Goal: Information Seeking & Learning: Learn about a topic

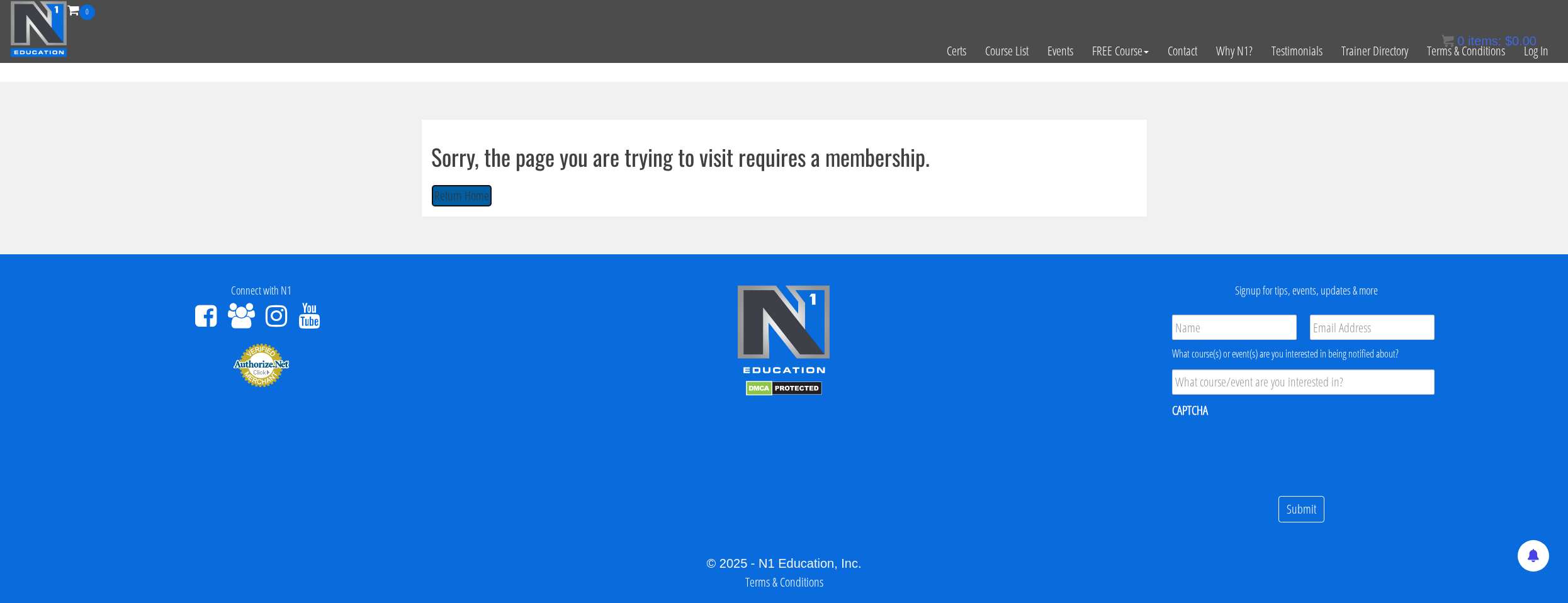
click at [468, 200] on button "Return Home" at bounding box center [462, 196] width 61 height 23
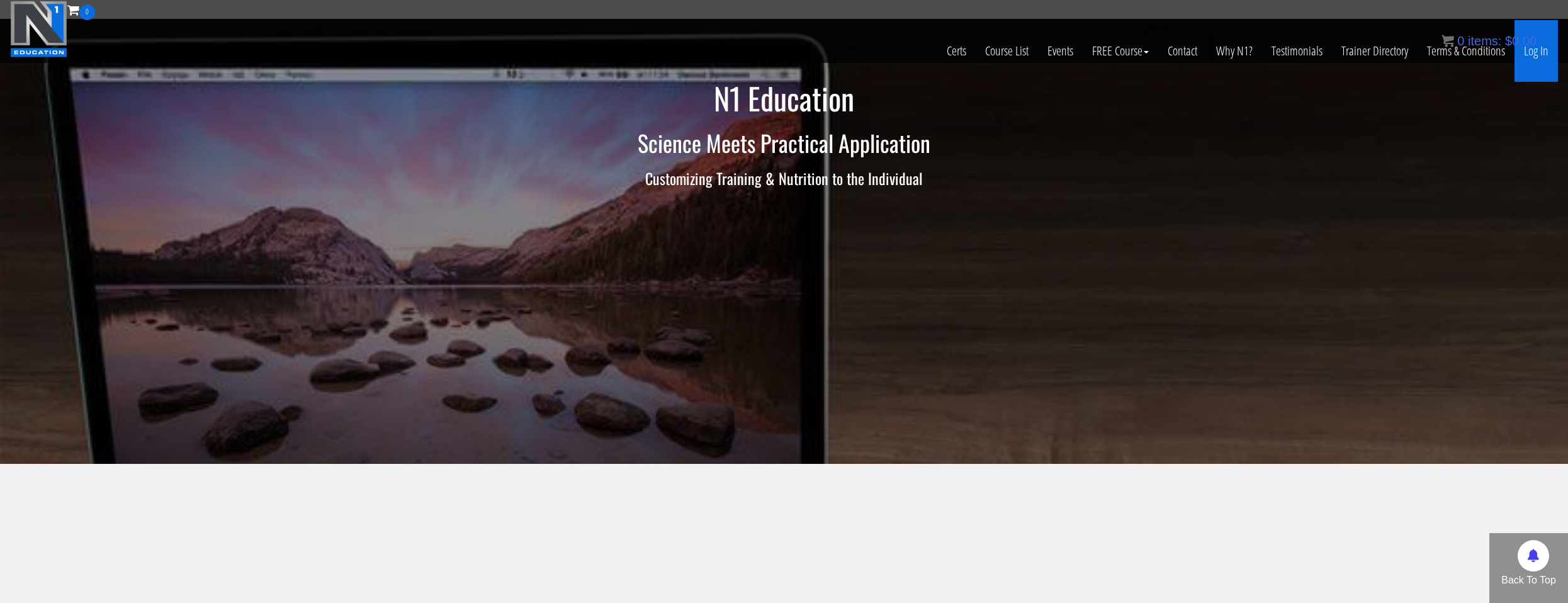
click at [1524, 59] on link "Log In" at bounding box center [1536, 51] width 43 height 62
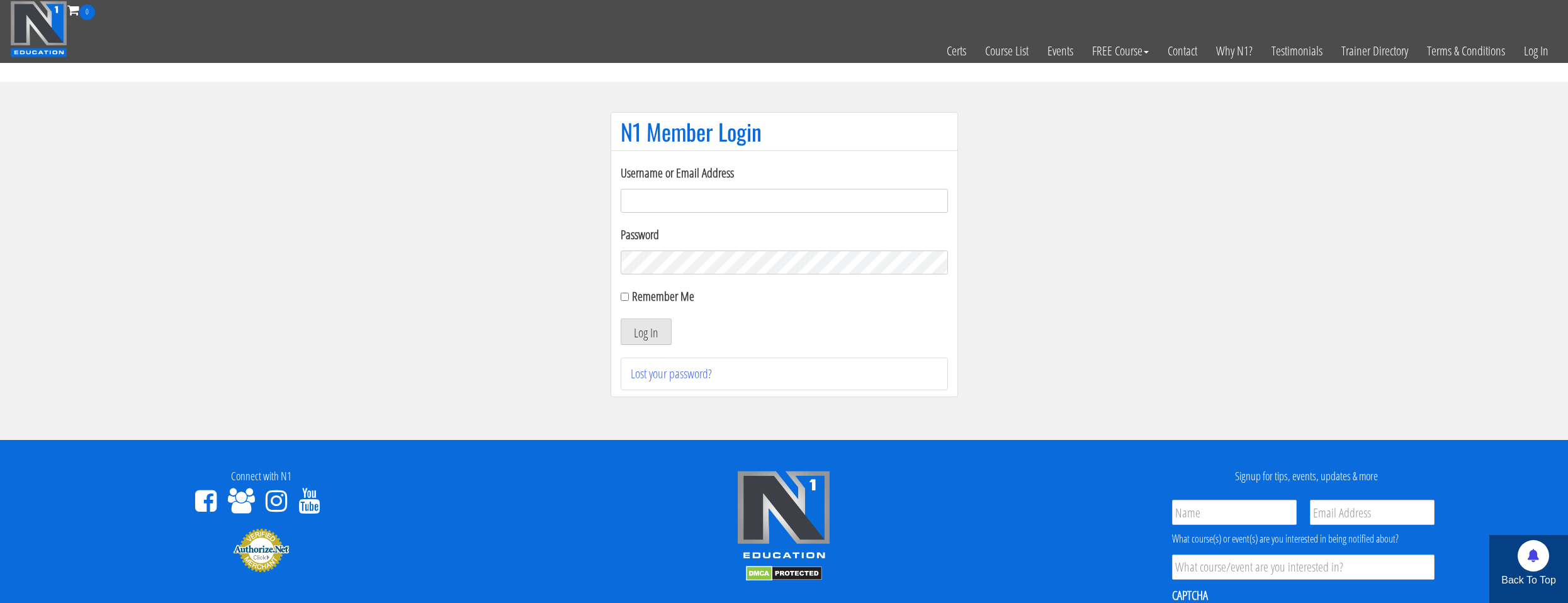
drag, startPoint x: 664, startPoint y: 200, endPoint x: 676, endPoint y: 209, distance: 15.0
click at [664, 201] on input "Username or Email Address" at bounding box center [784, 201] width 327 height 24
type input "natejb344@hotmail.com"
click at [658, 303] on label "Remember Me" at bounding box center [663, 296] width 63 height 17
click at [629, 301] on input "Remember Me" at bounding box center [624, 297] width 8 height 8
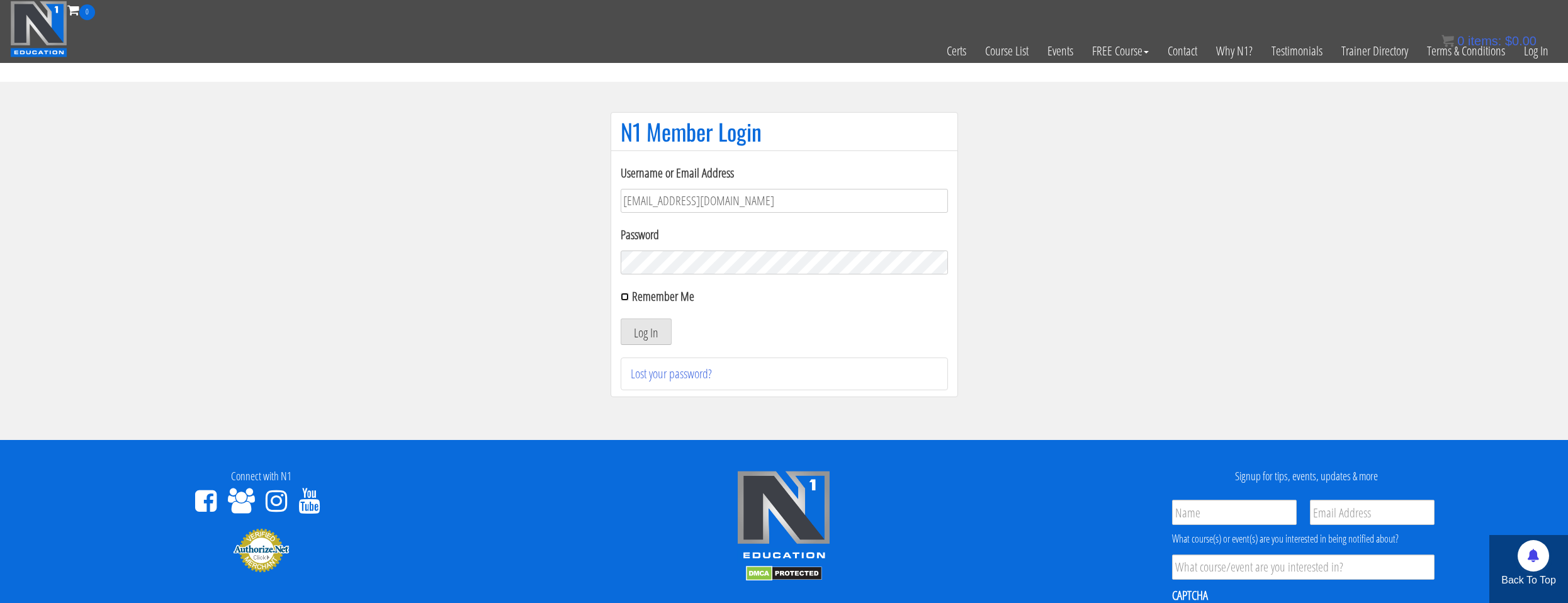
checkbox input "true"
click at [661, 335] on button "Log In" at bounding box center [646, 332] width 51 height 26
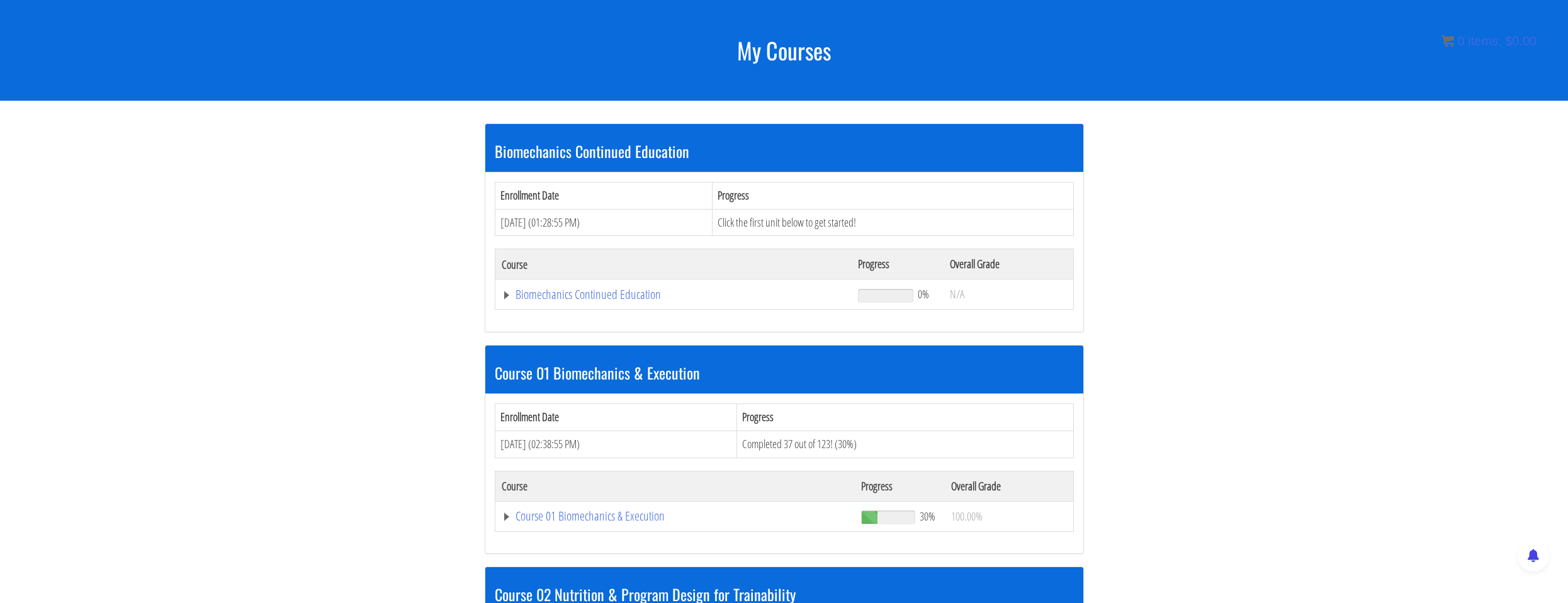
scroll to position [378, 0]
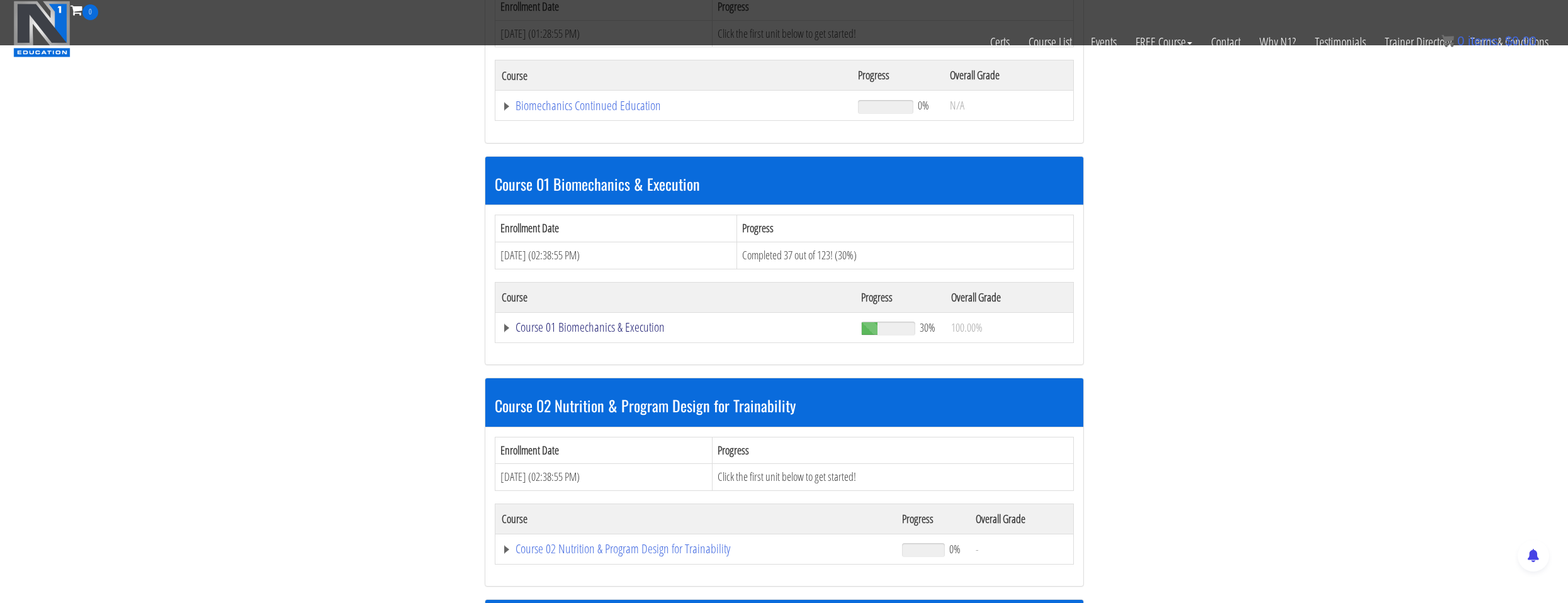
click at [614, 332] on link "Course 01 Biomechanics & Execution" at bounding box center [675, 327] width 347 height 13
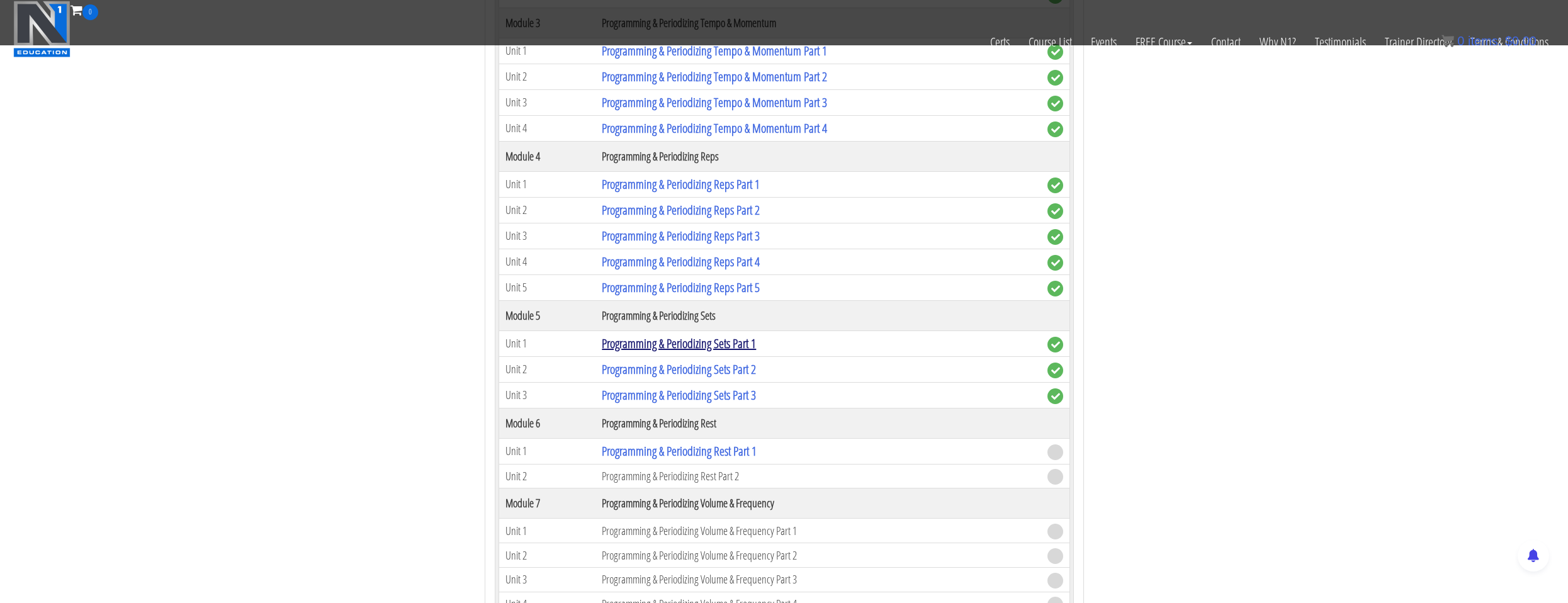
scroll to position [1512, 0]
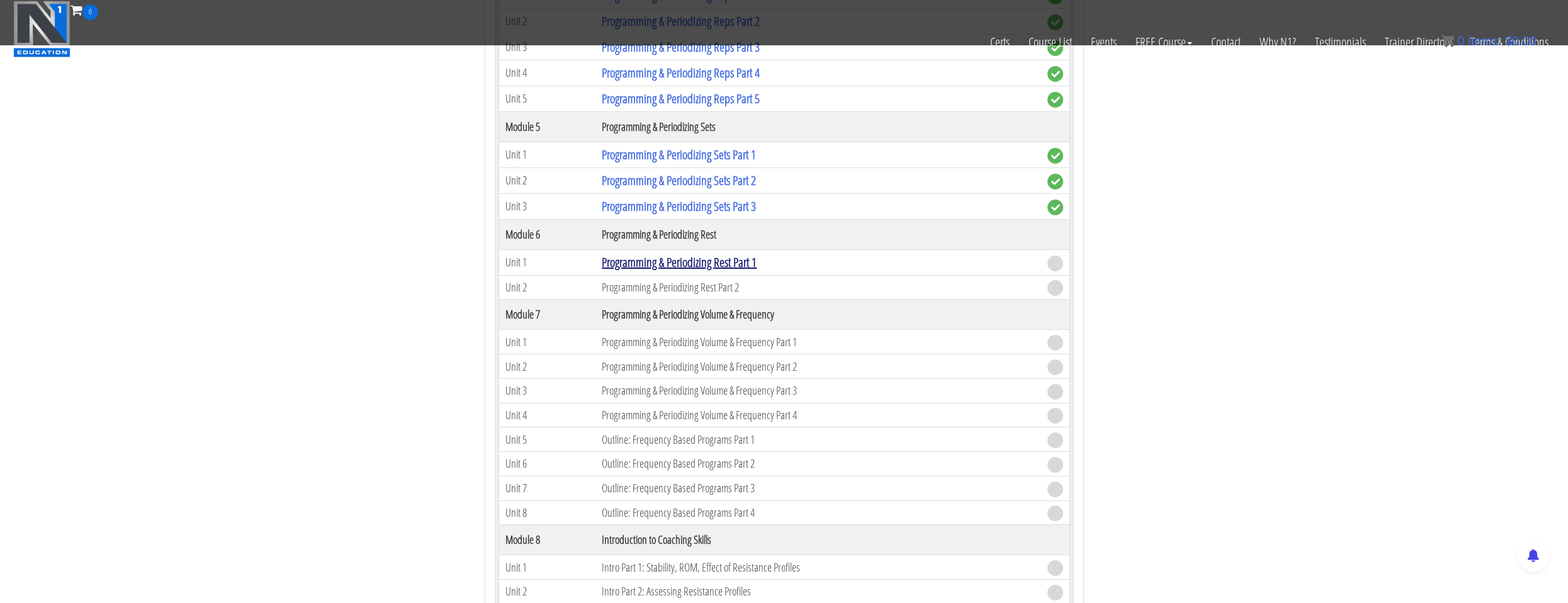
click at [656, 265] on link "Programming & Periodizing Rest Part 1" at bounding box center [679, 262] width 155 height 17
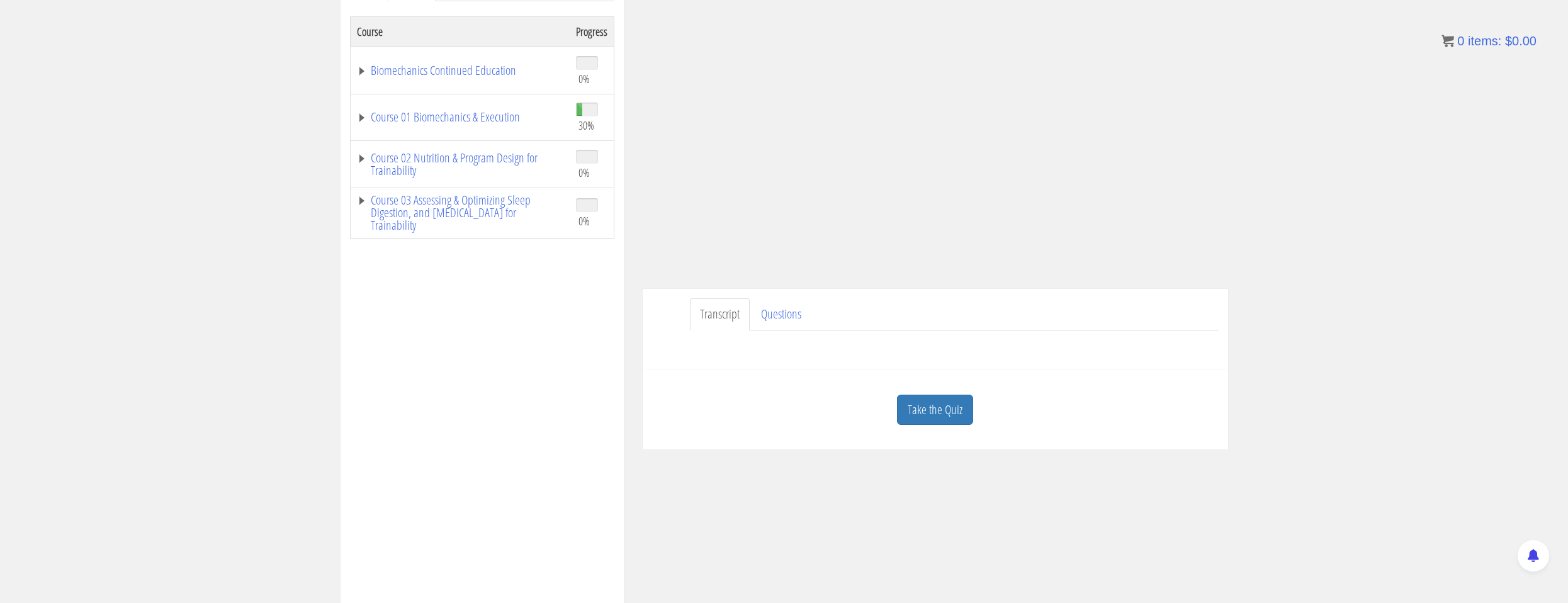
scroll to position [252, 0]
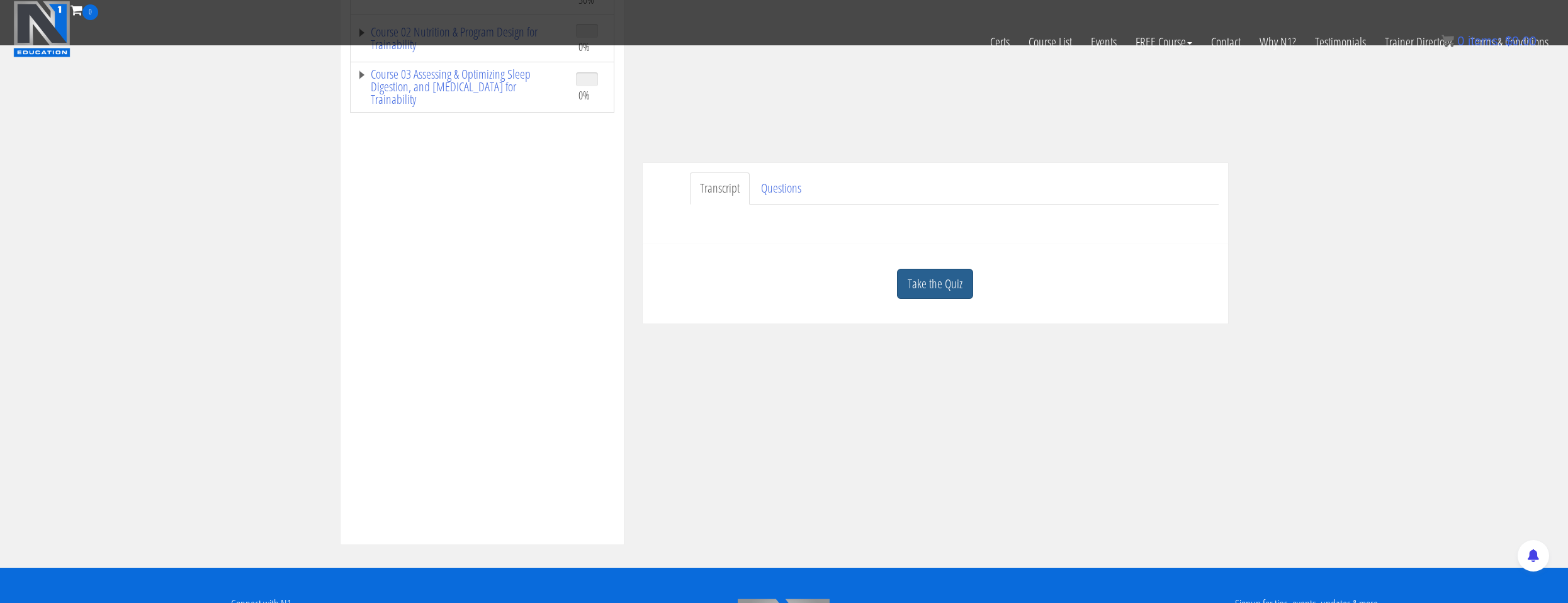
click at [936, 278] on link "Take the Quiz" at bounding box center [935, 284] width 76 height 31
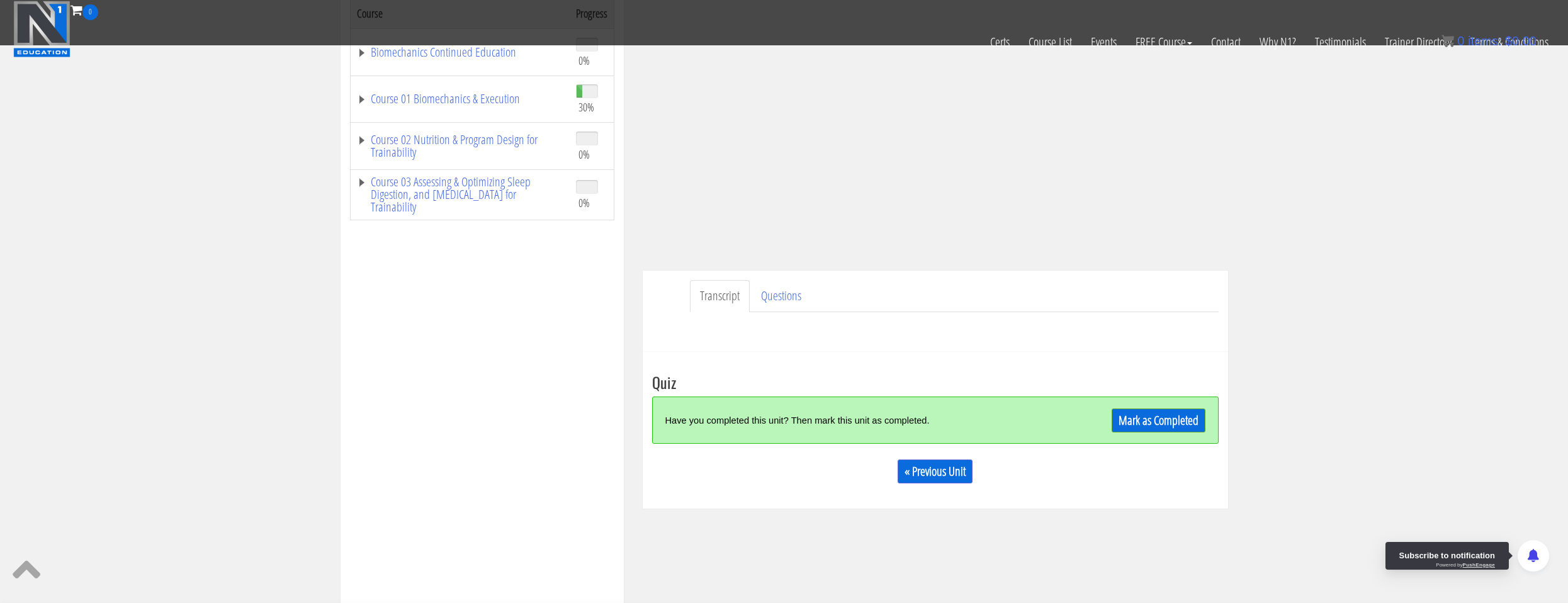
scroll to position [270, 0]
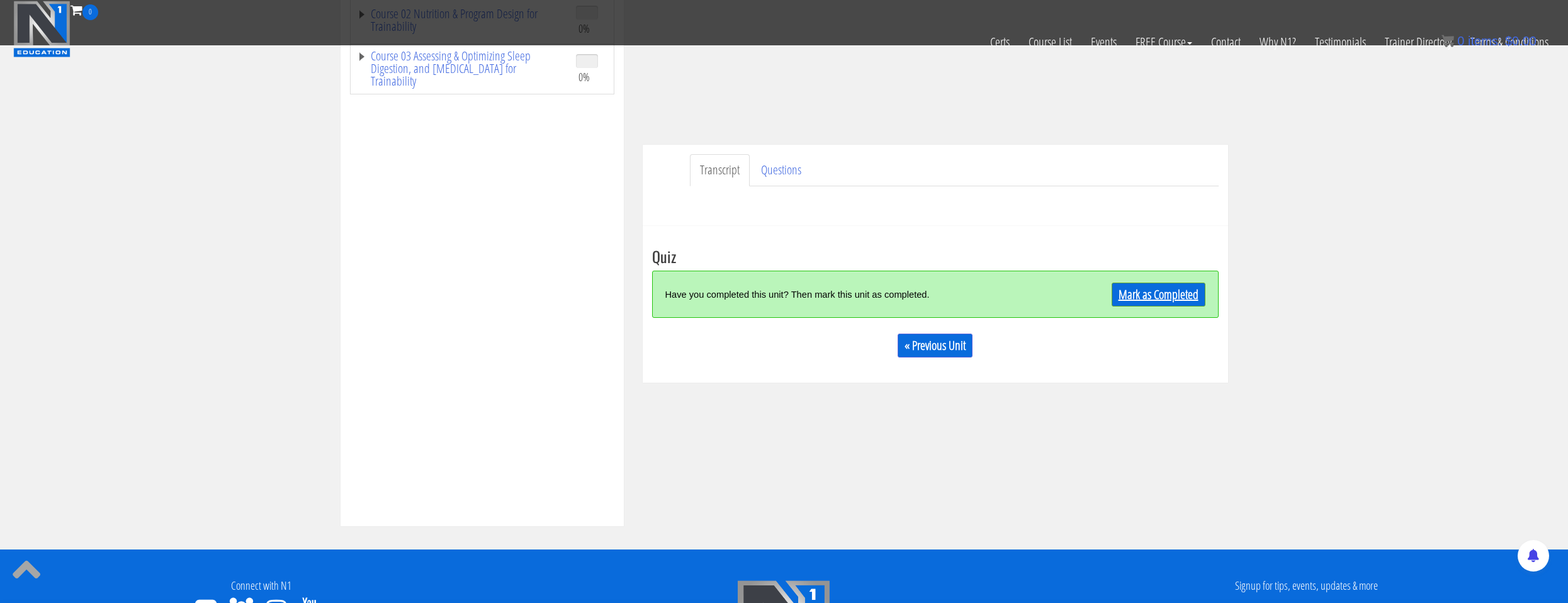
click at [1147, 300] on link "Mark as Completed" at bounding box center [1158, 294] width 94 height 24
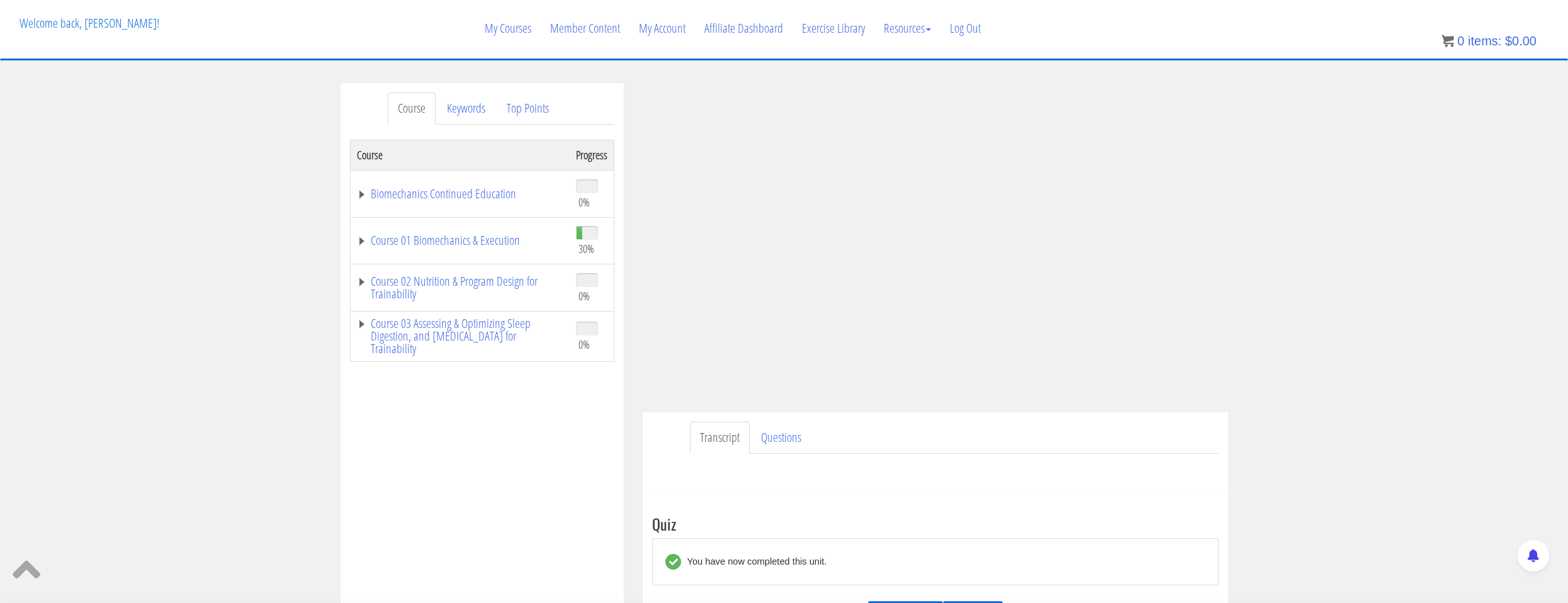
scroll to position [128, 0]
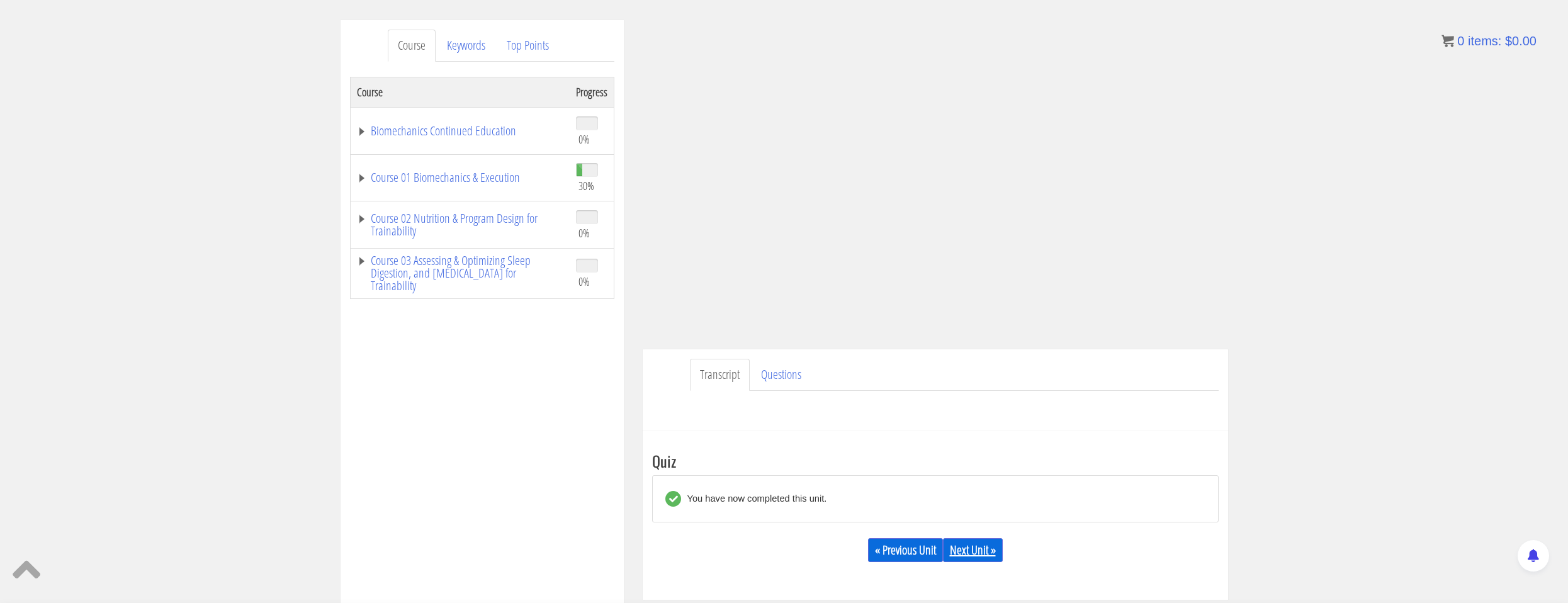
click at [985, 544] on link "Next Unit »" at bounding box center [973, 550] width 60 height 24
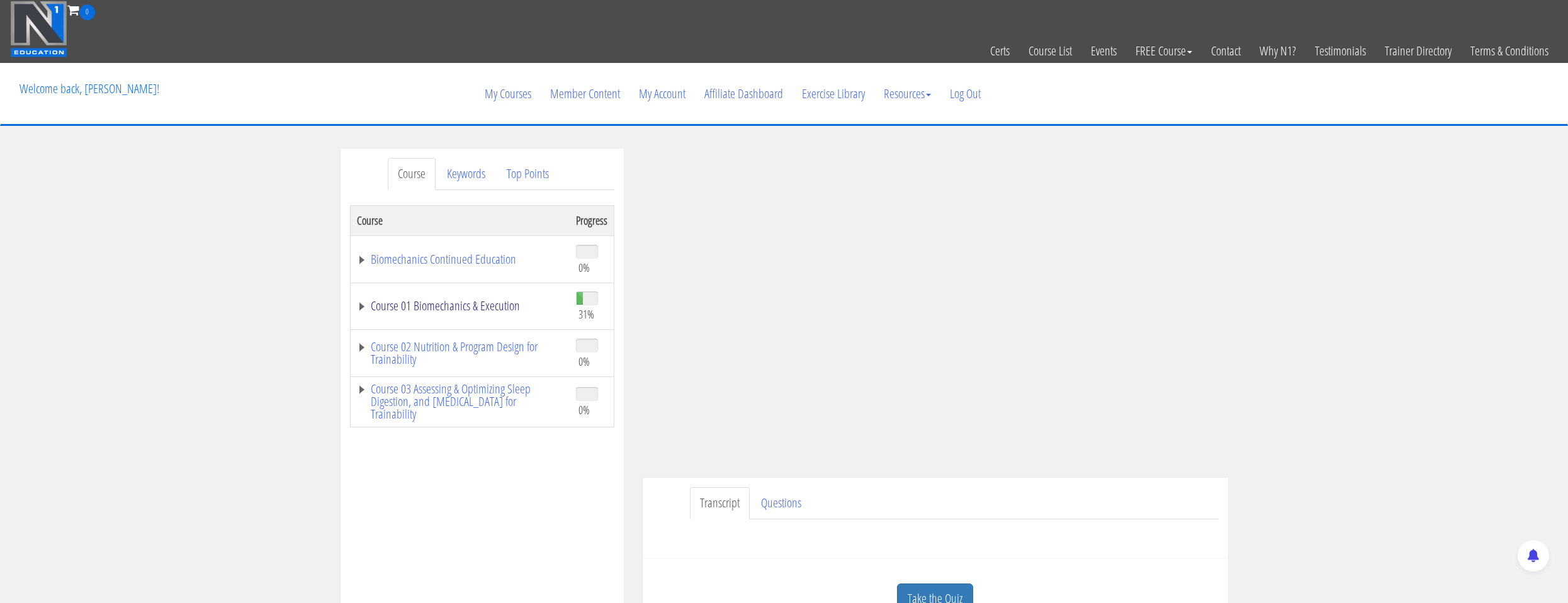
click at [477, 307] on link "Course 01 Biomechanics & Execution" at bounding box center [460, 306] width 206 height 13
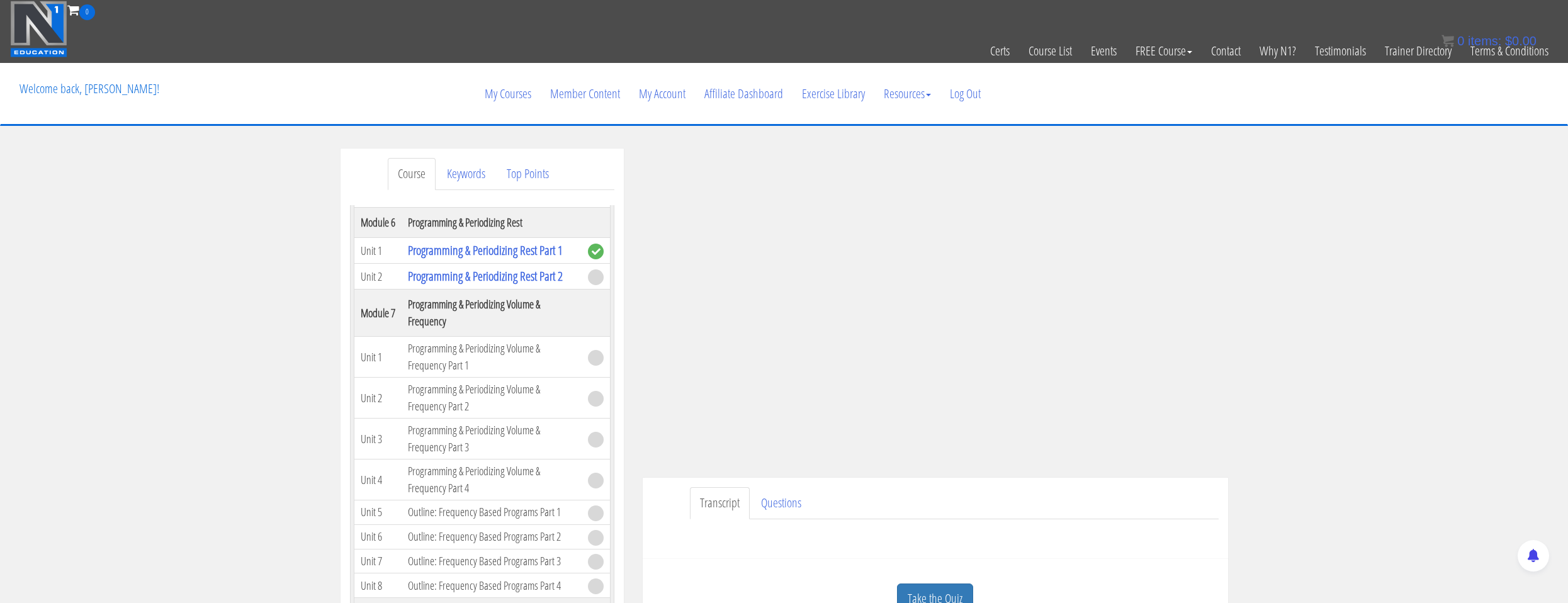
scroll to position [252, 0]
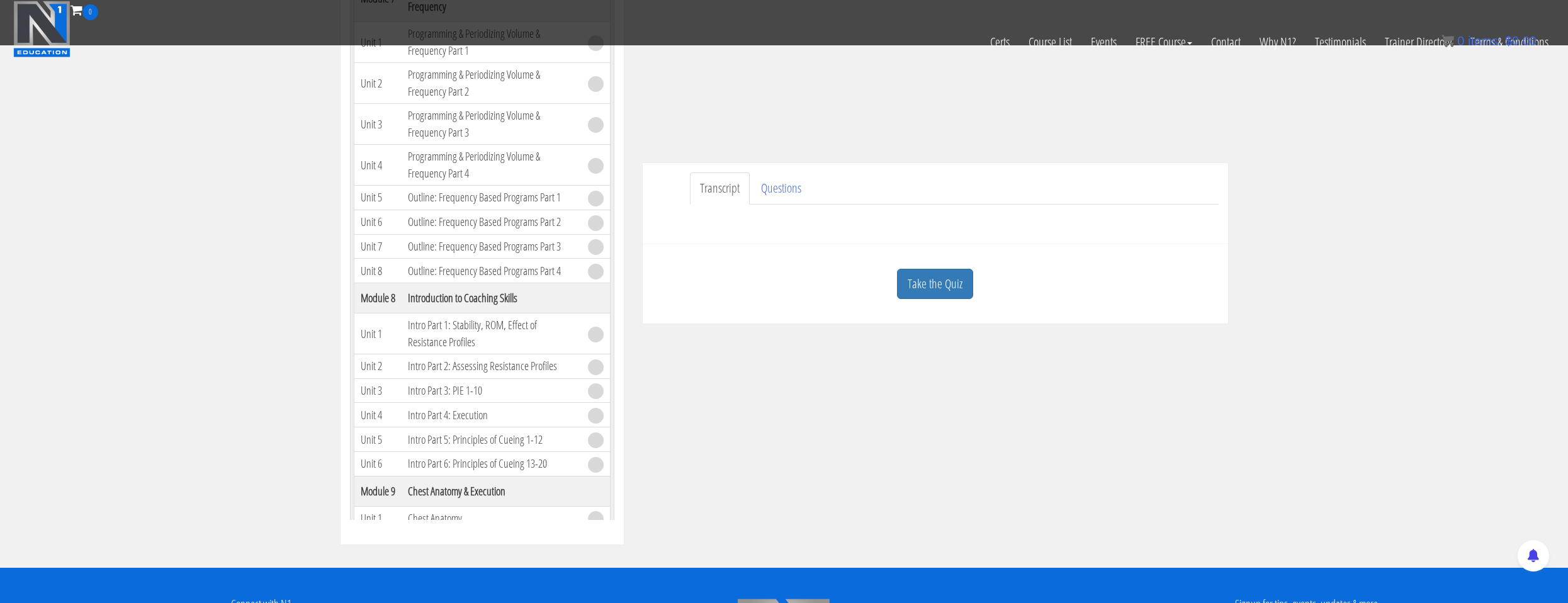
drag, startPoint x: 907, startPoint y: 322, endPoint x: 907, endPoint y: 314, distance: 8.0
click at [907, 314] on div "Take the Quiz Quiz Have you completed this unit? Then mark this unit as complet…" at bounding box center [936, 284] width 585 height 80
click at [914, 287] on link "Take the Quiz" at bounding box center [935, 284] width 76 height 31
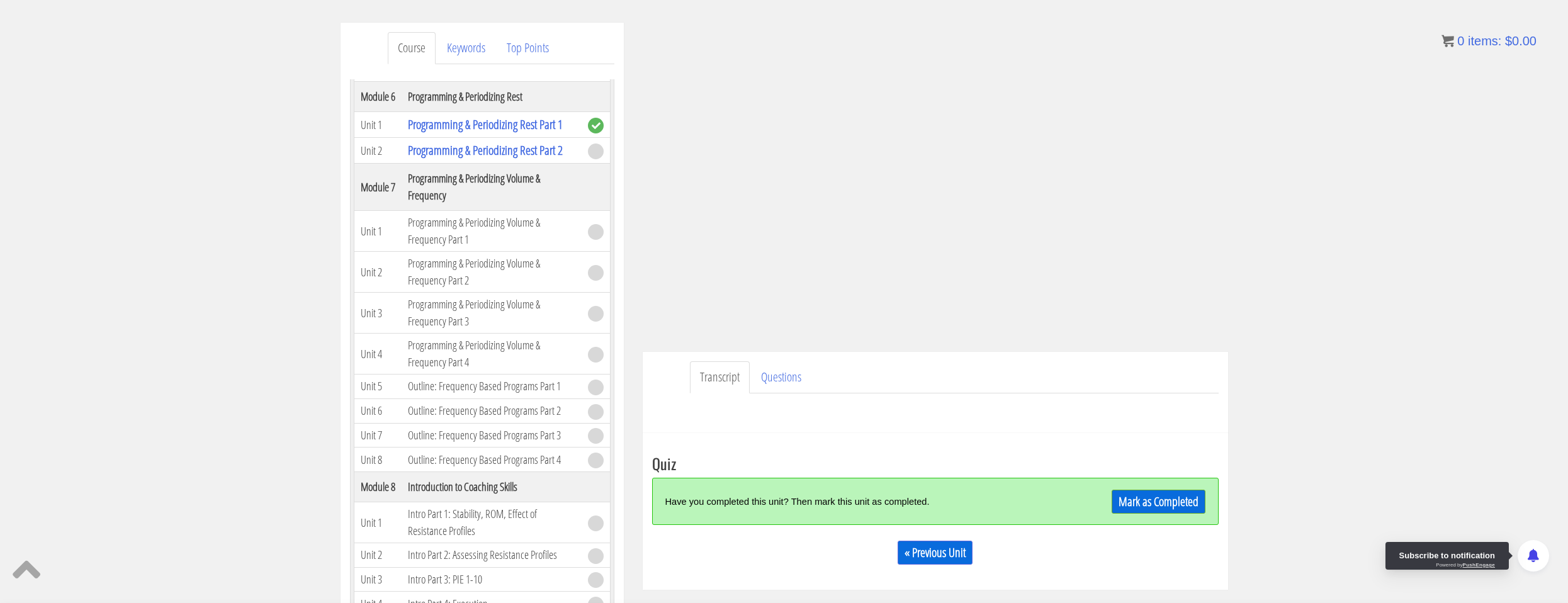
scroll to position [189, 0]
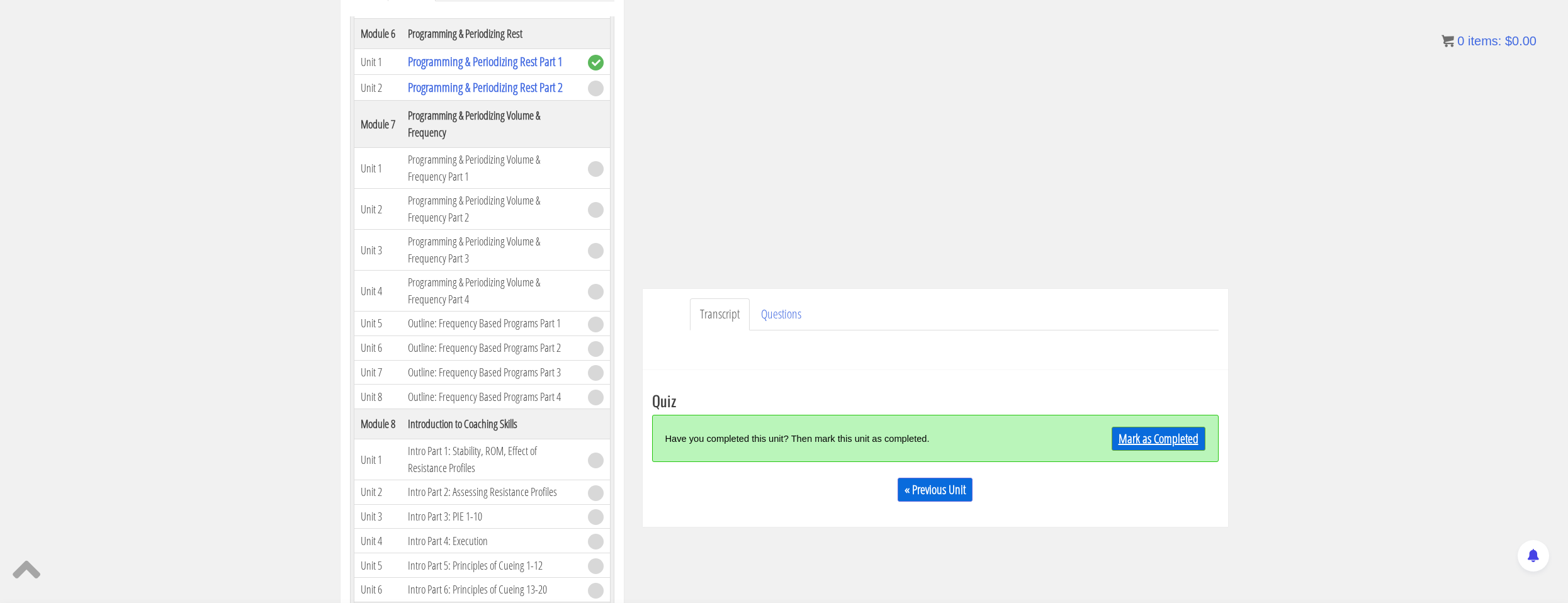
click at [1149, 446] on link "Mark as Completed" at bounding box center [1158, 439] width 94 height 24
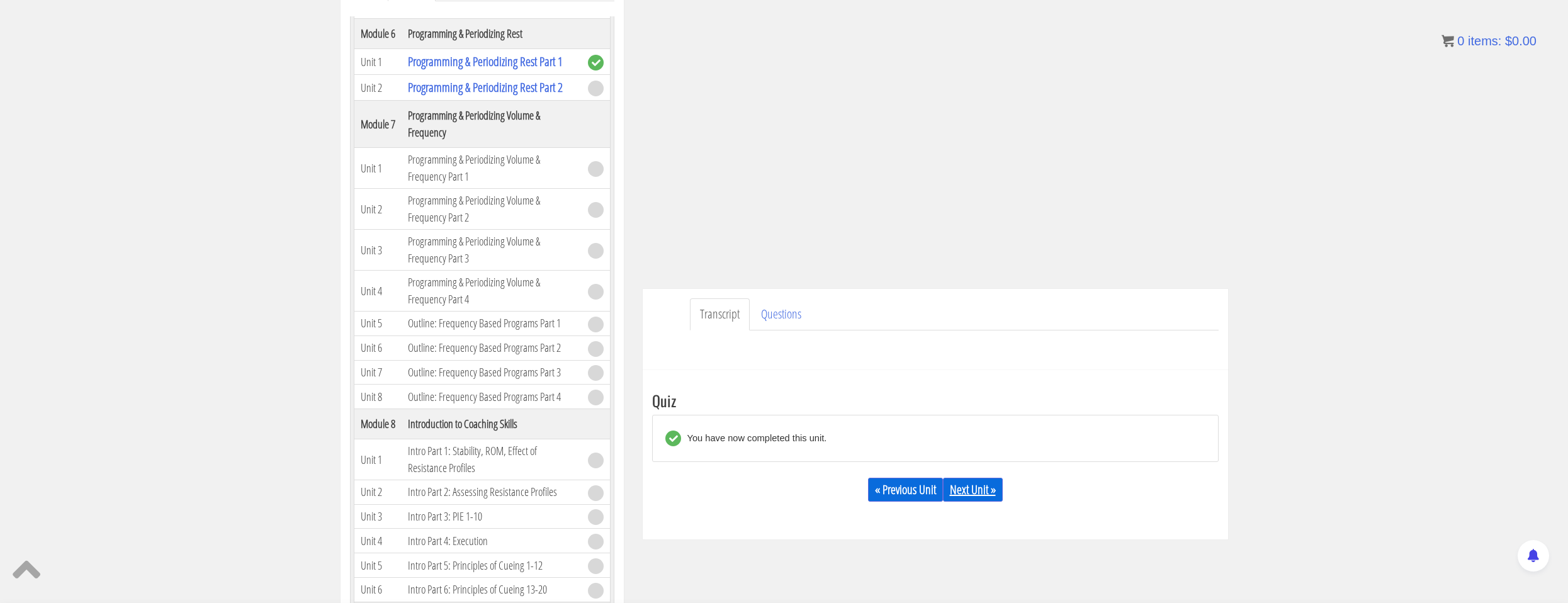
click at [968, 484] on link "Next Unit »" at bounding box center [973, 490] width 60 height 24
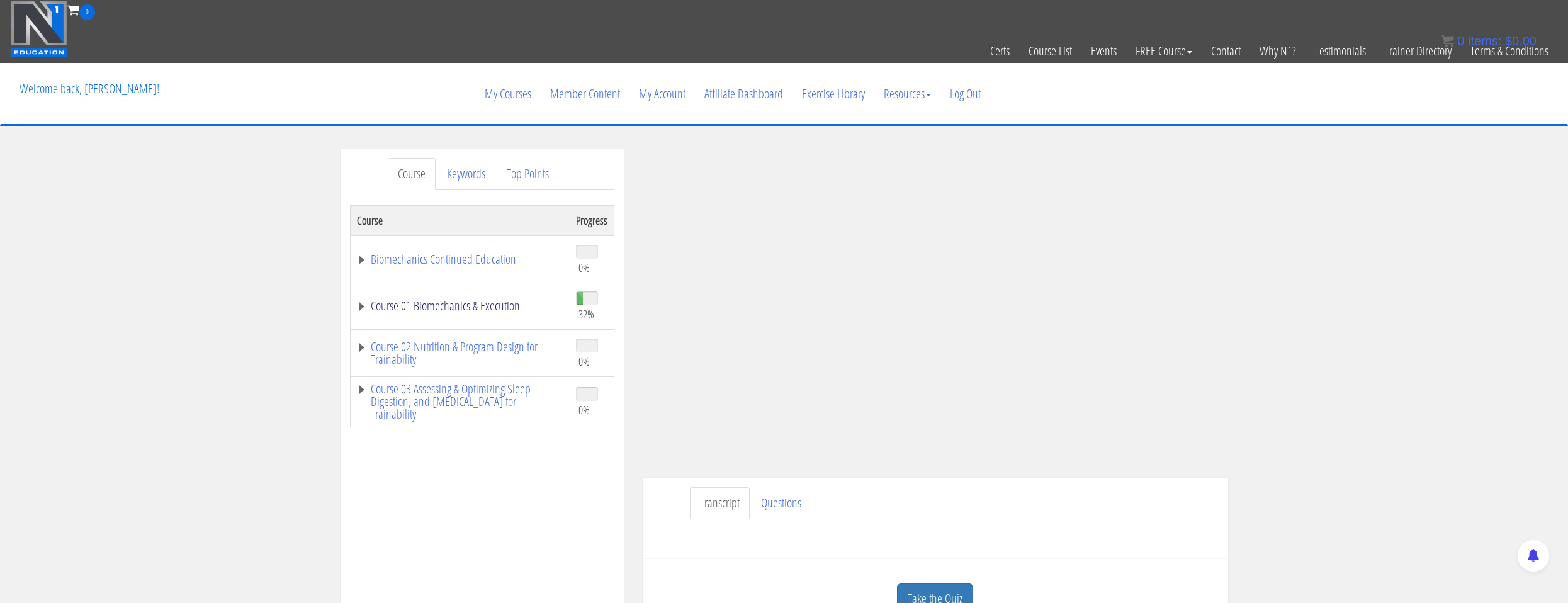
click at [520, 310] on link "Course 01 Biomechanics & Execution" at bounding box center [460, 306] width 206 height 13
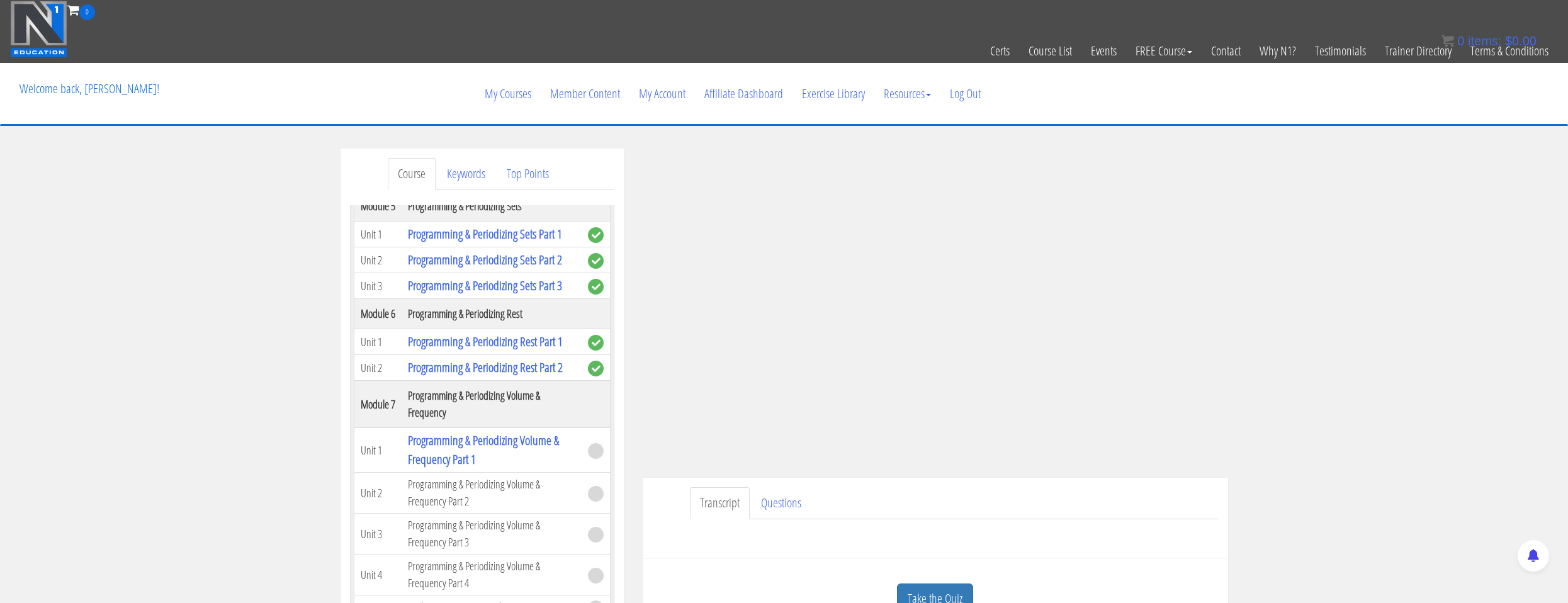
scroll to position [1512, 0]
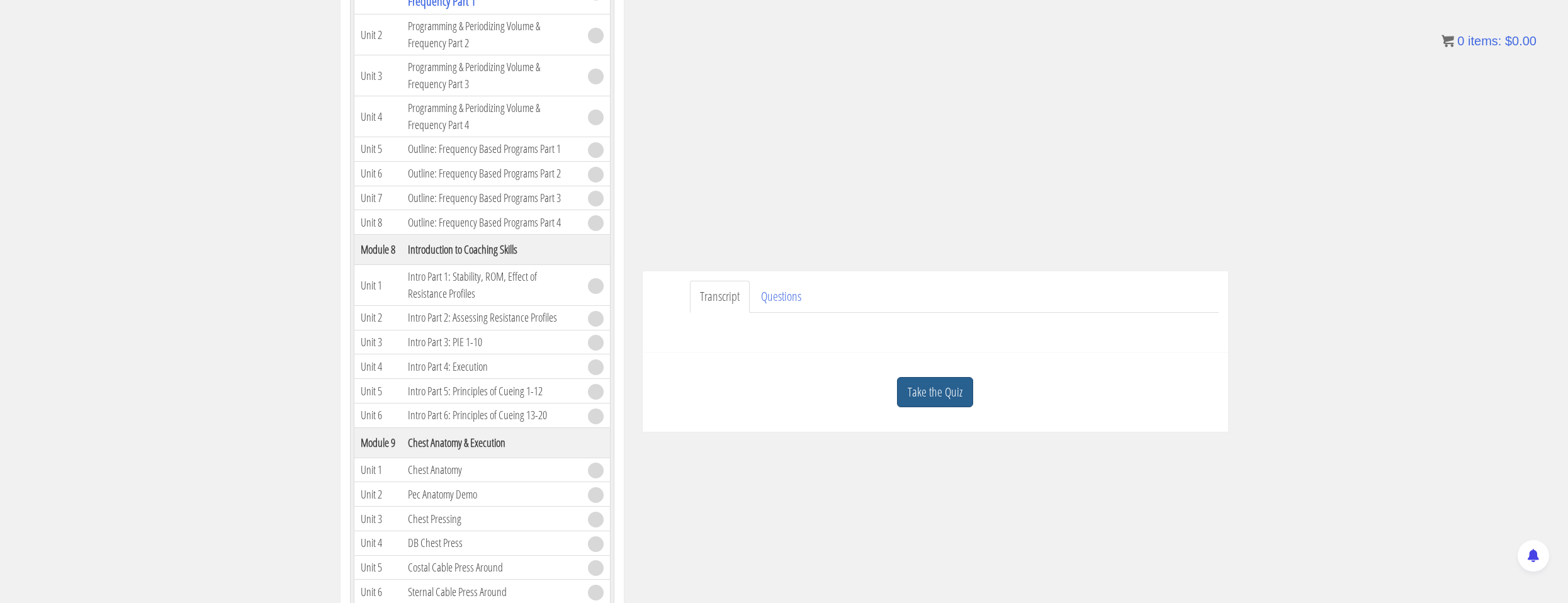
click at [940, 379] on link "Take the Quiz" at bounding box center [935, 392] width 76 height 31
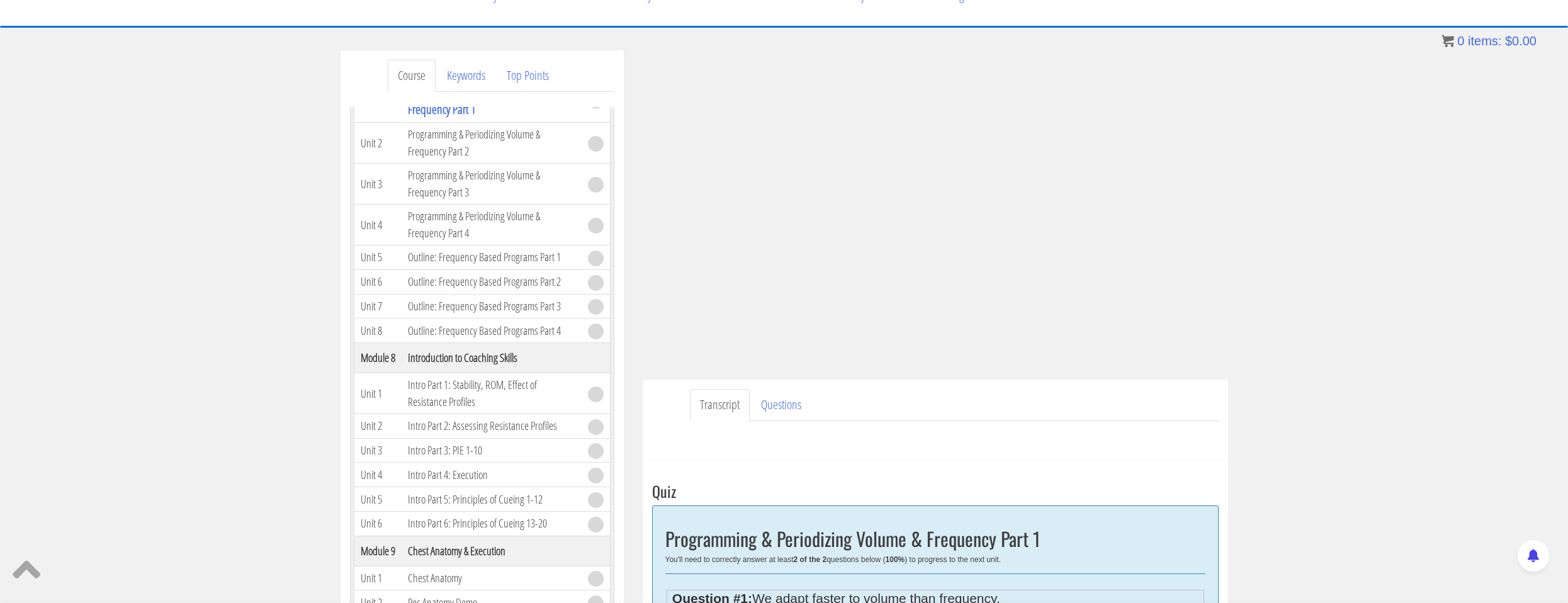
scroll to position [0, 0]
